Goal: Transaction & Acquisition: Purchase product/service

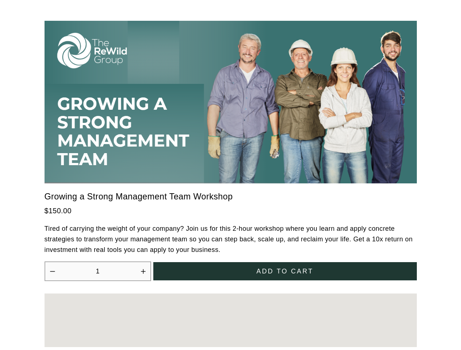
scroll to position [2018, 0]
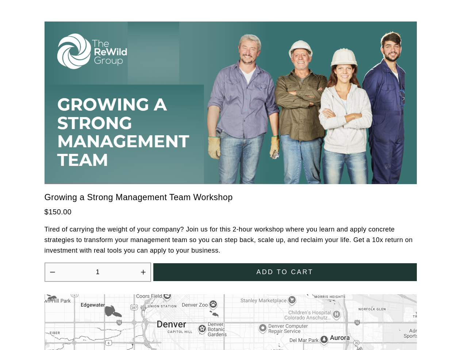
click at [143, 270] on icon "Increase quantity by 1" at bounding box center [143, 272] width 4 height 4
type input "2"
click at [285, 268] on span "Add to cart" at bounding box center [284, 272] width 57 height 8
click at [230, 318] on div at bounding box center [230, 175] width 461 height 350
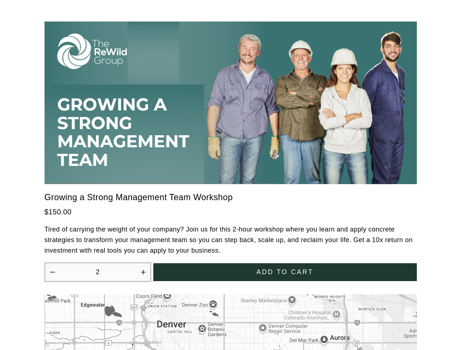
click at [235, 344] on div at bounding box center [230, 175] width 461 height 350
